Goal: Check status: Check status

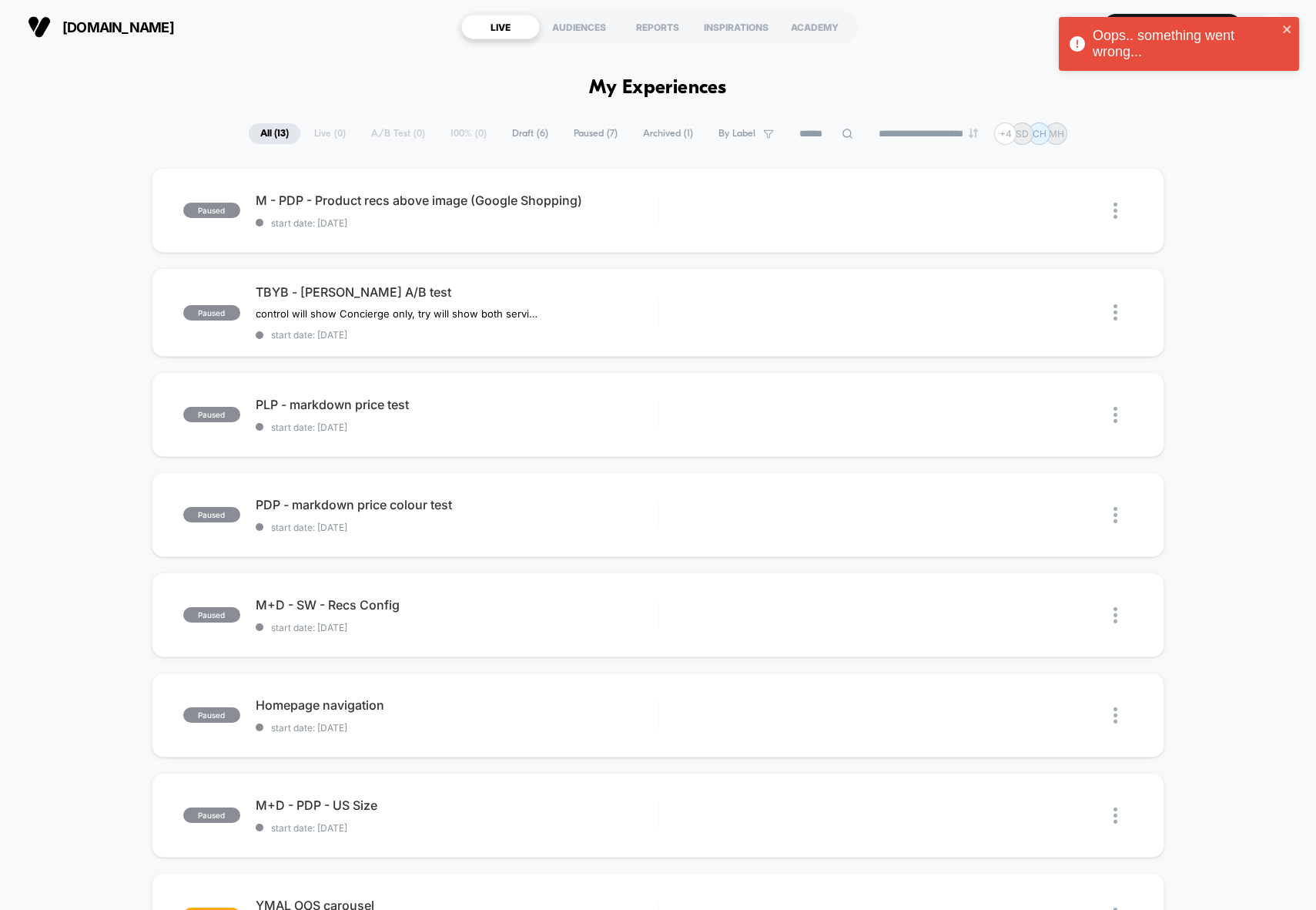
click at [650, 135] on span "Archived ( 1 )" at bounding box center [668, 133] width 73 height 20
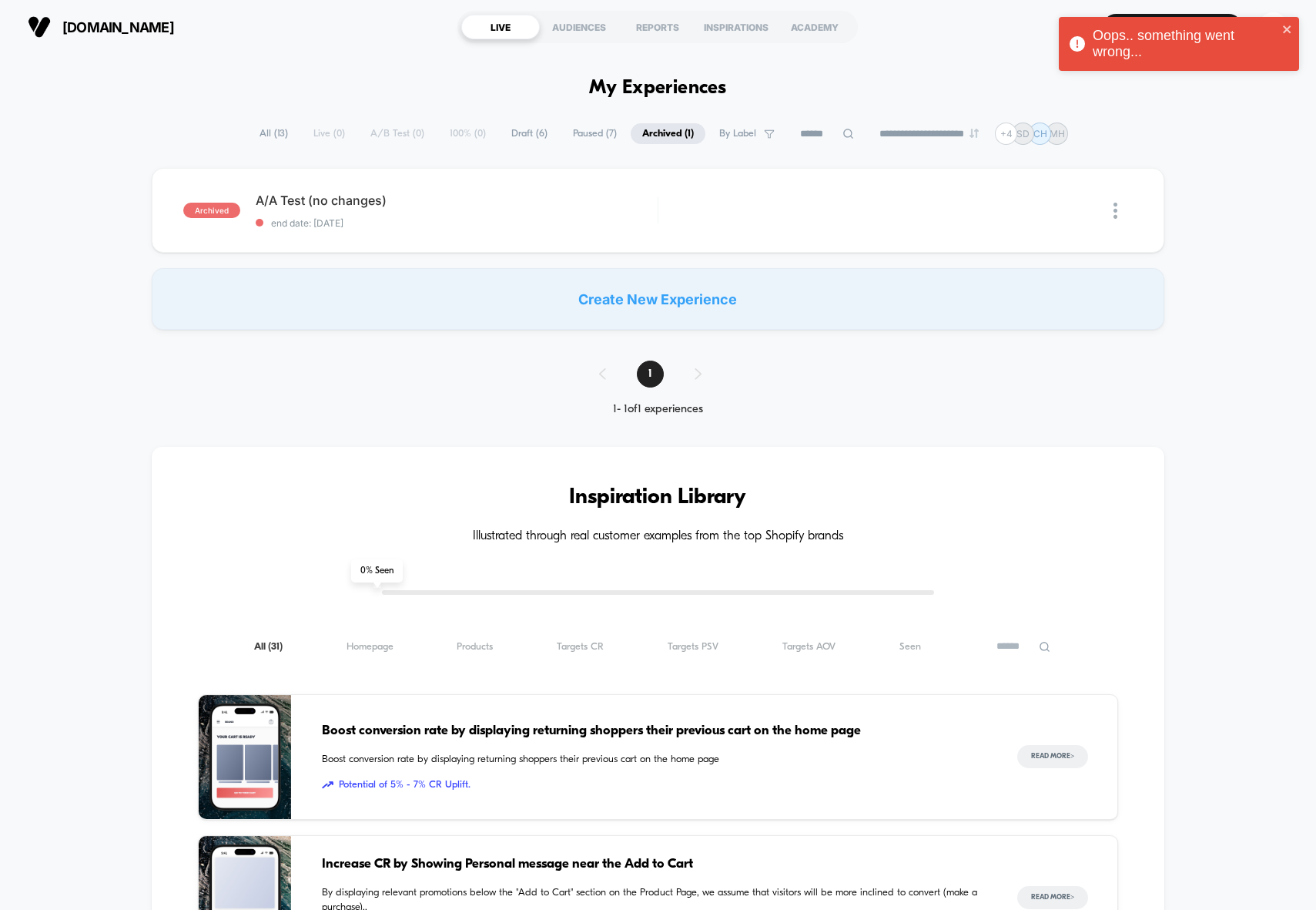
click at [586, 129] on span "Paused ( 7 )" at bounding box center [595, 133] width 67 height 20
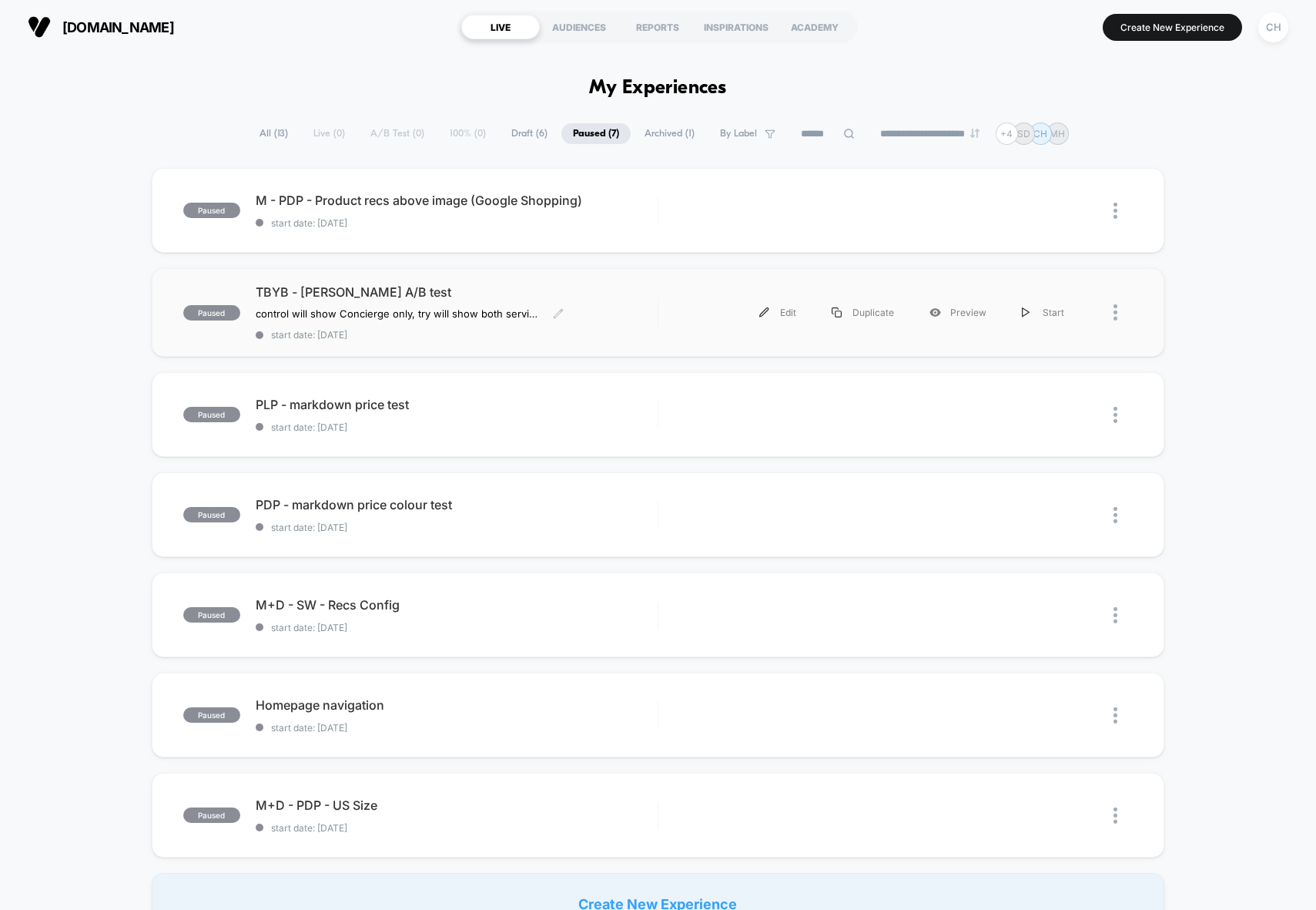
click at [609, 305] on div "TBYB - [PERSON_NAME] A/B test control will show Concierge only, try will show b…" at bounding box center [456, 313] width 402 height 57
